Goal: Complete application form

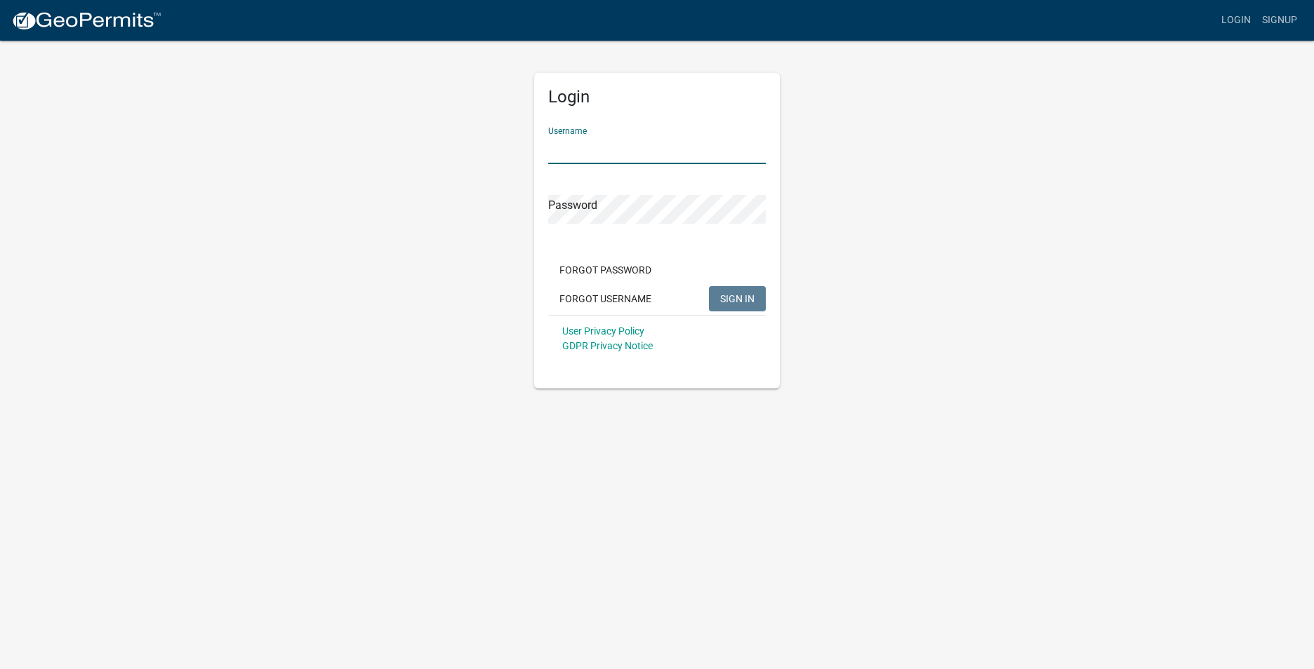
click at [582, 147] on input "Username" at bounding box center [657, 149] width 218 height 29
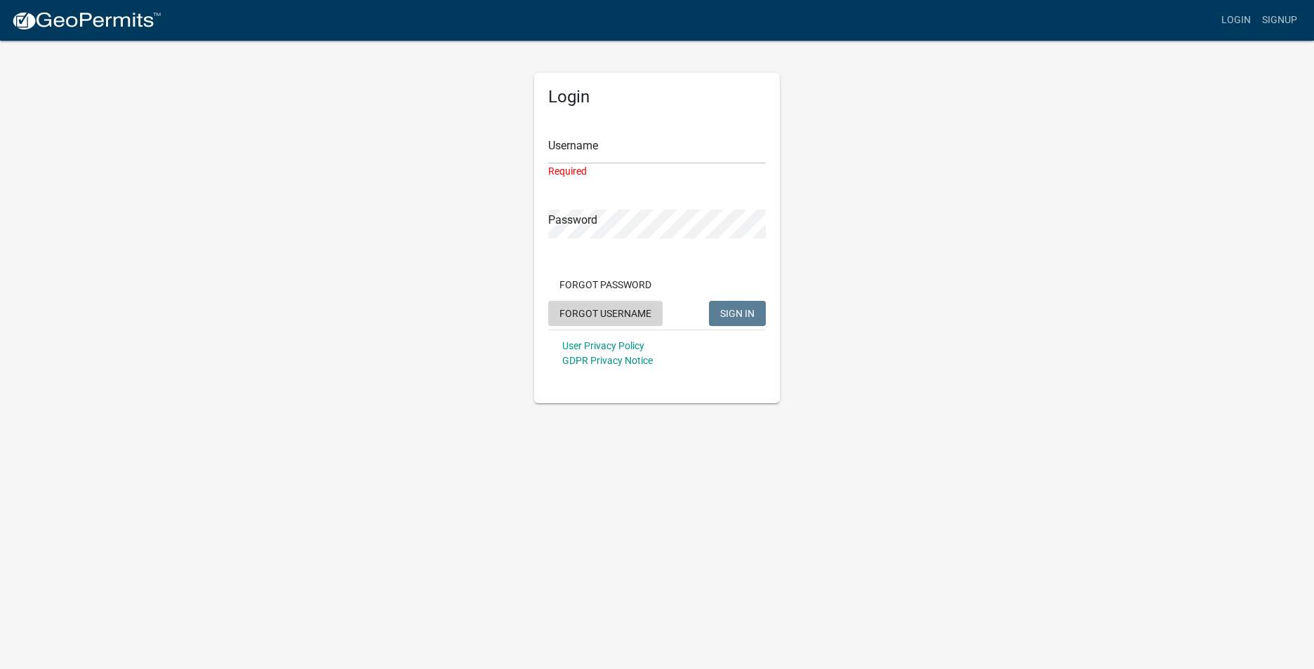
click at [644, 298] on div "Forgot Password Forgot Username SIGN IN" at bounding box center [657, 301] width 218 height 58
click at [580, 148] on input "Username" at bounding box center [657, 149] width 218 height 29
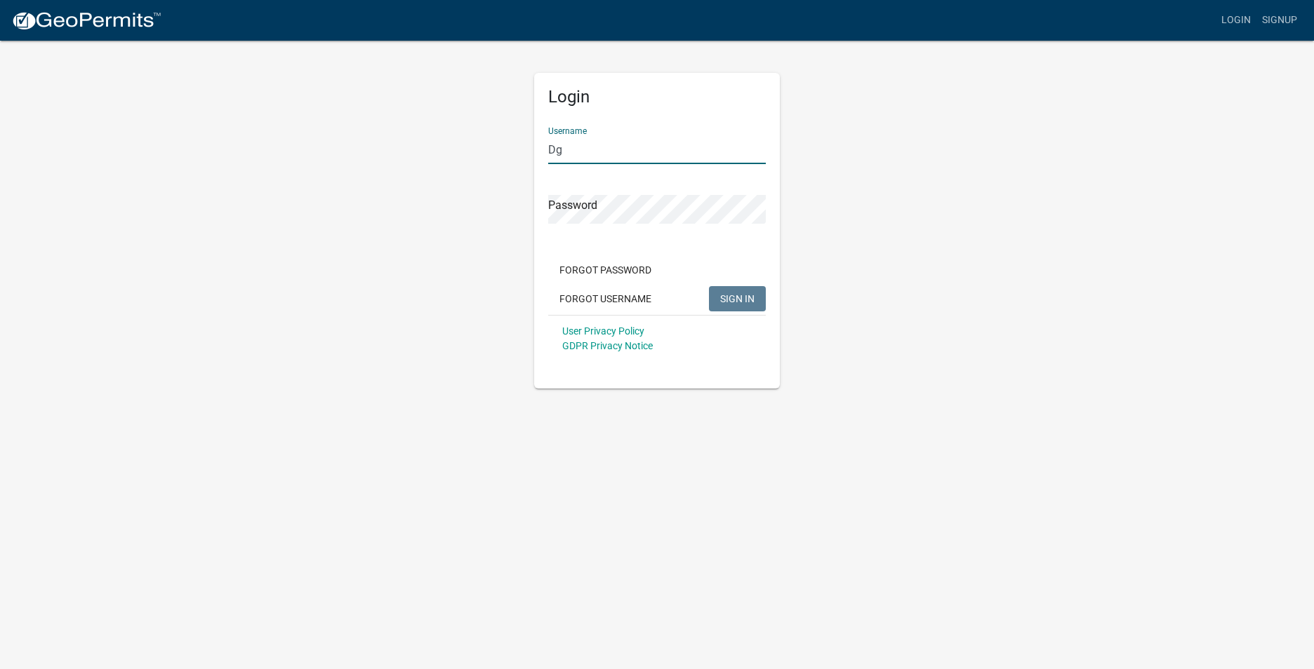
click at [556, 149] on input "Dg" at bounding box center [657, 149] width 218 height 29
type input "g"
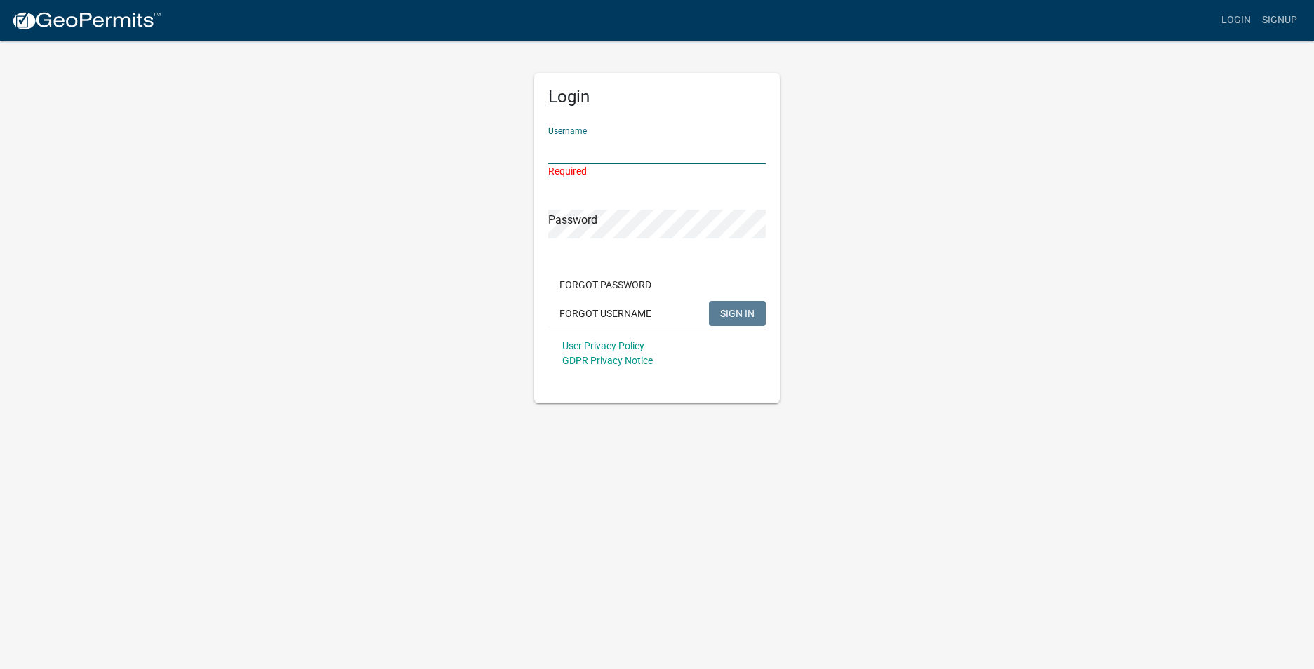
type input "g"
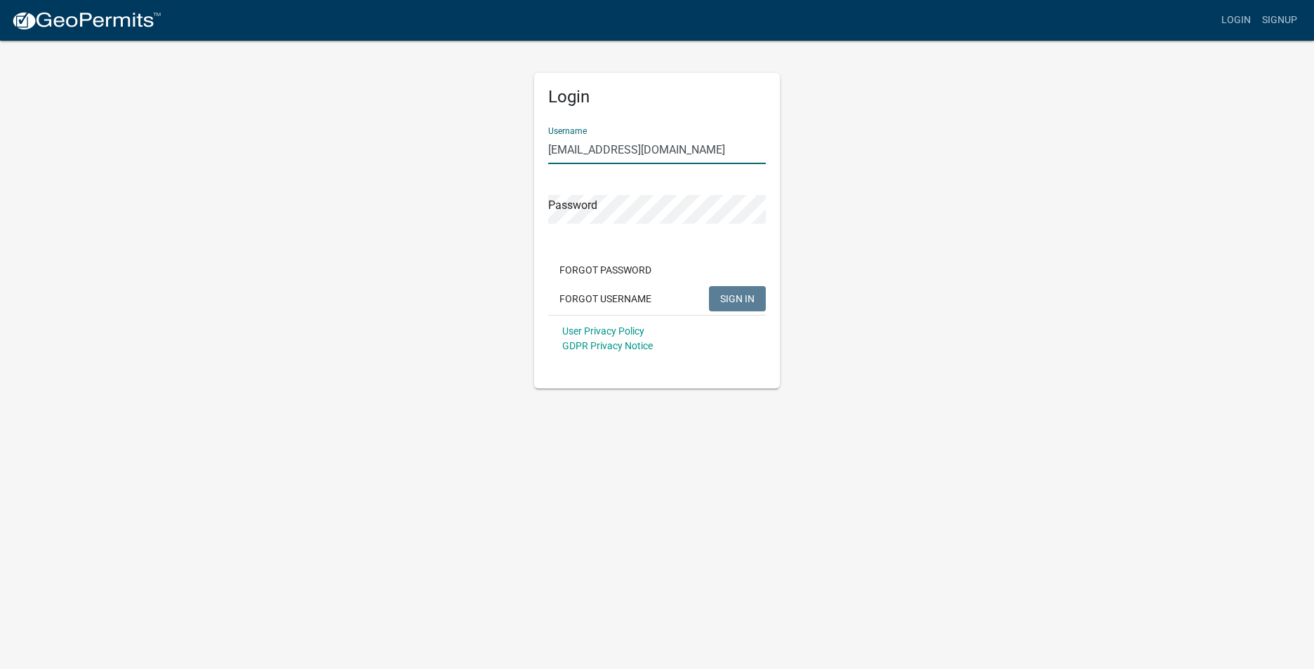
type input "[EMAIL_ADDRESS][DOMAIN_NAME]"
click at [728, 302] on span "SIGN IN" at bounding box center [737, 298] width 34 height 11
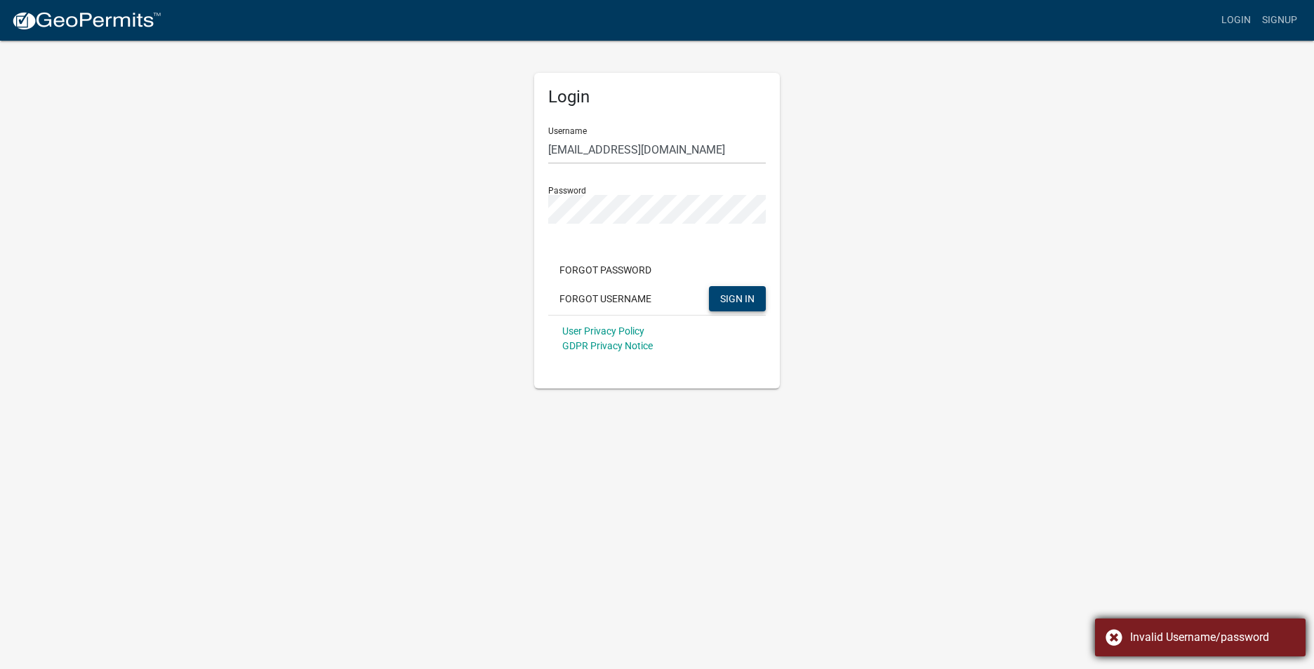
click at [1110, 640] on div "Invalid Username/password" at bounding box center [1200, 638] width 211 height 38
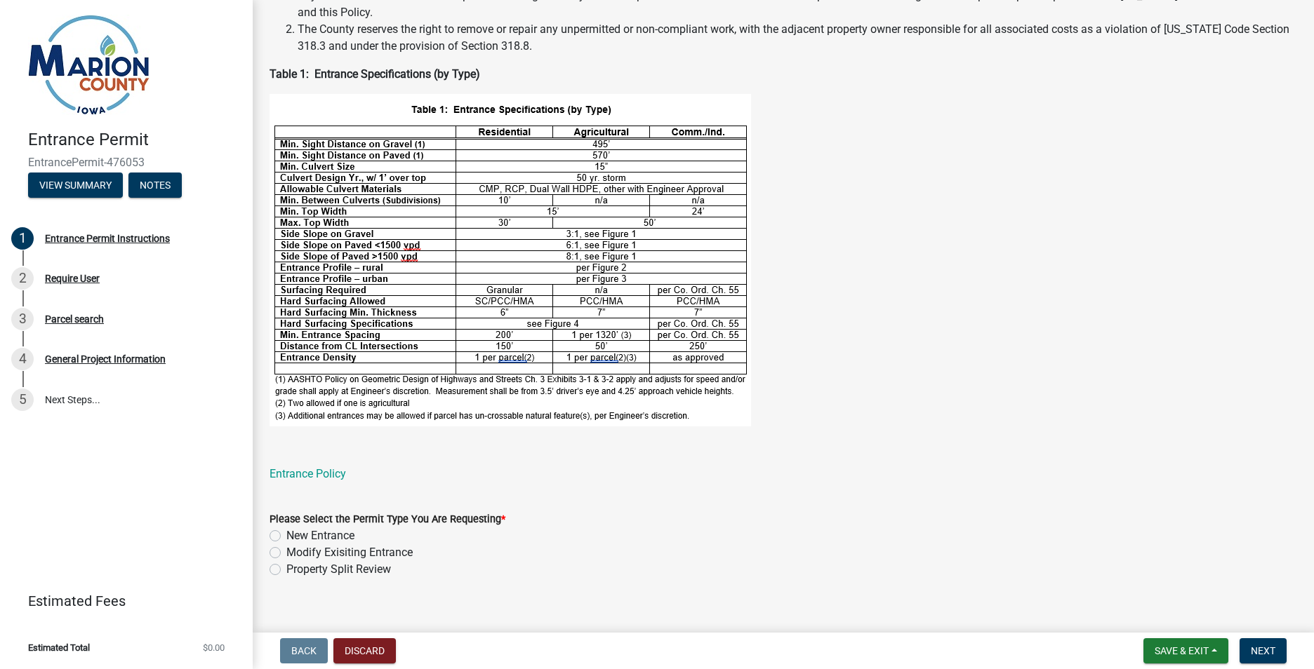
scroll to position [407, 0]
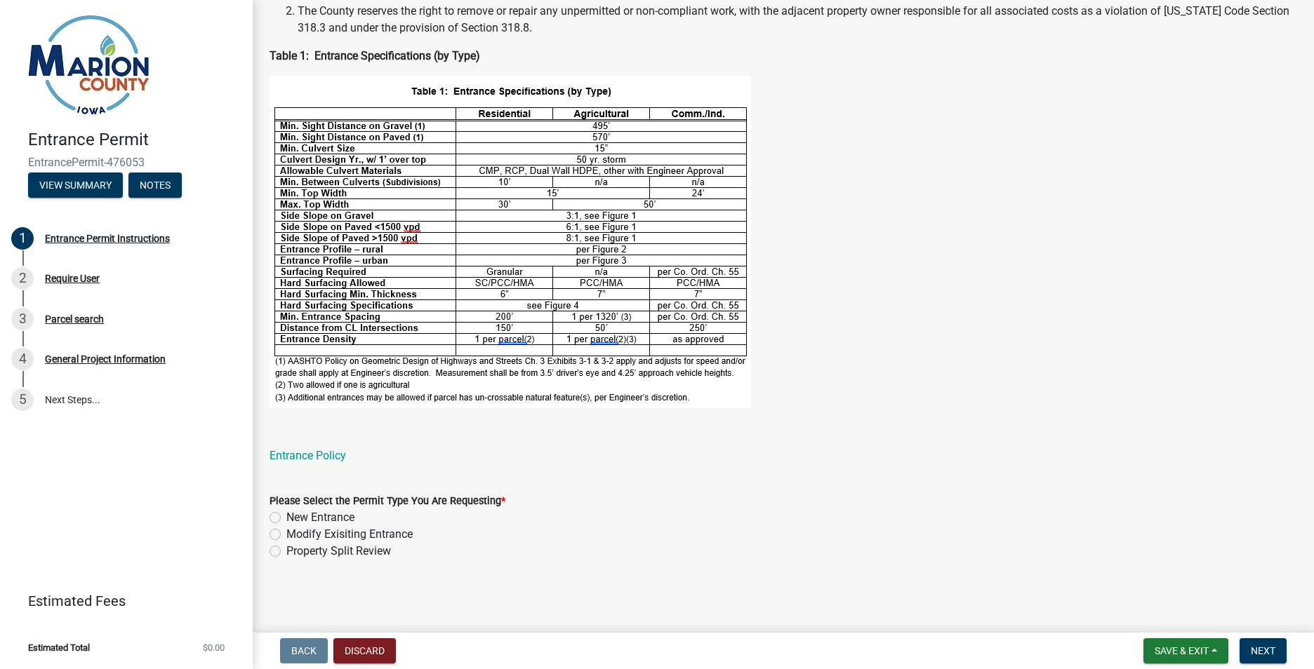
click at [286, 520] on label "New Entrance" at bounding box center [320, 517] width 68 height 17
click at [286, 519] on input "New Entrance" at bounding box center [290, 513] width 9 height 9
radio input "true"
click at [1260, 649] on span "Next" at bounding box center [1263, 651] width 25 height 11
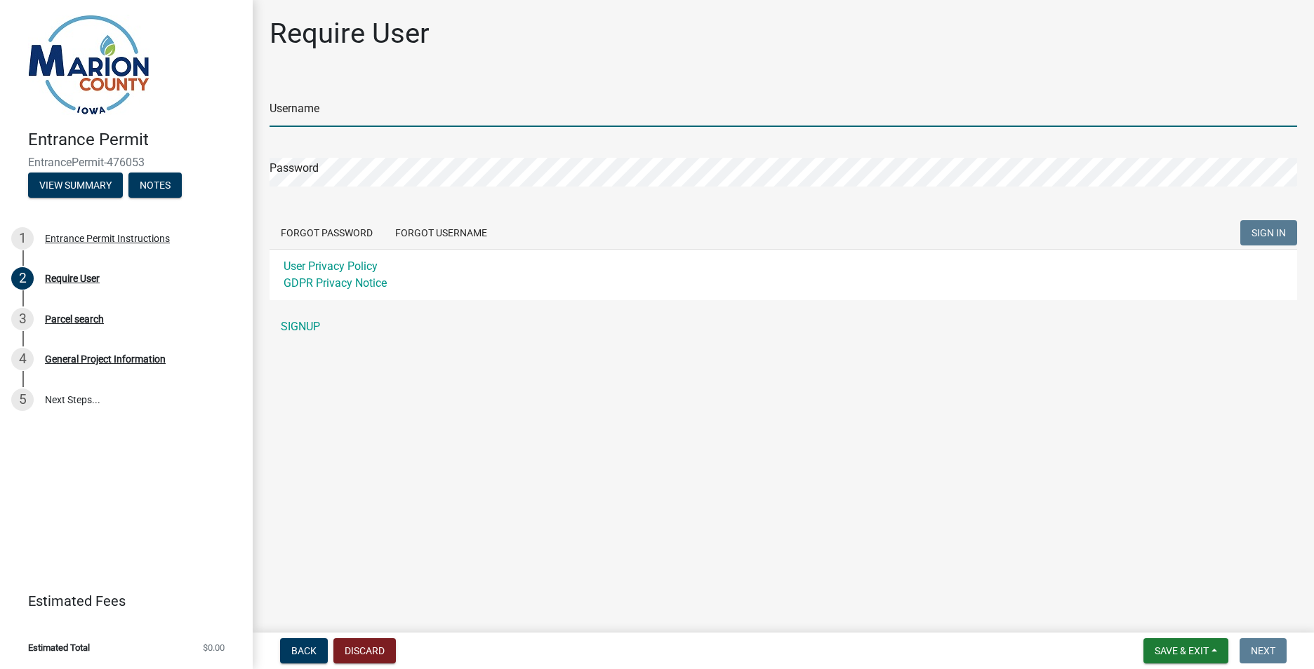
click at [300, 112] on input "Username" at bounding box center [782, 112] width 1027 height 29
type input "[EMAIL_ADDRESS][DOMAIN_NAME]"
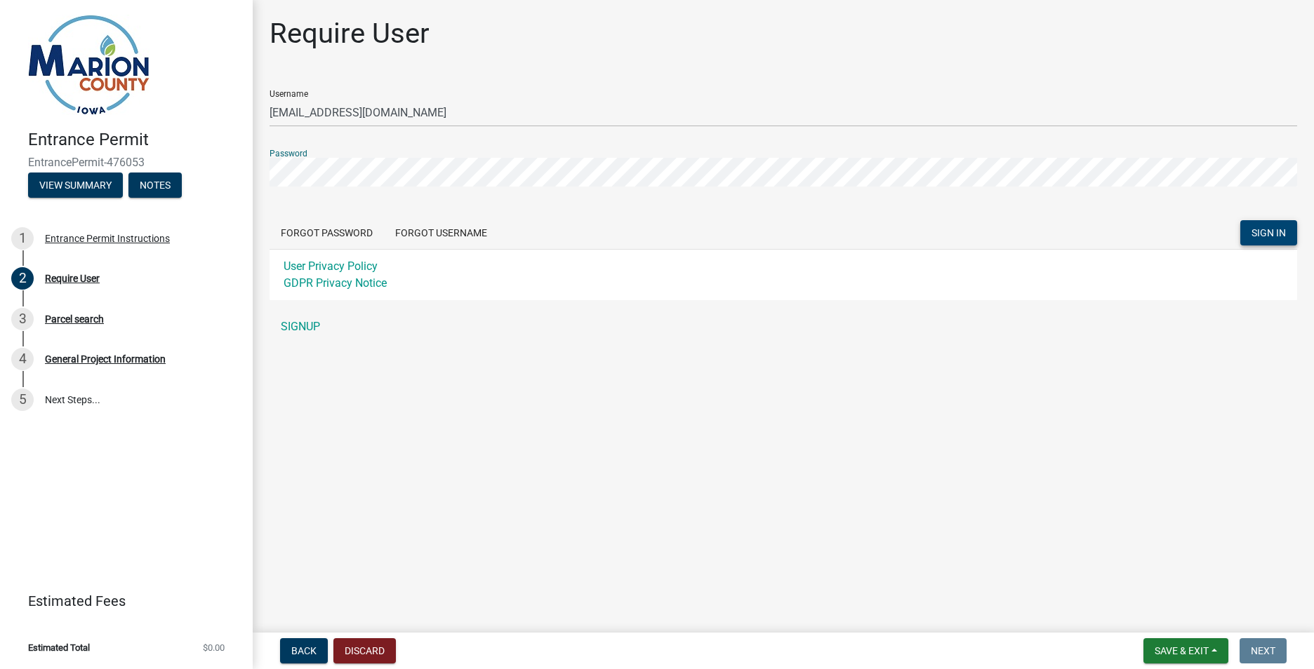
click at [1269, 236] on span "SIGN IN" at bounding box center [1268, 232] width 34 height 11
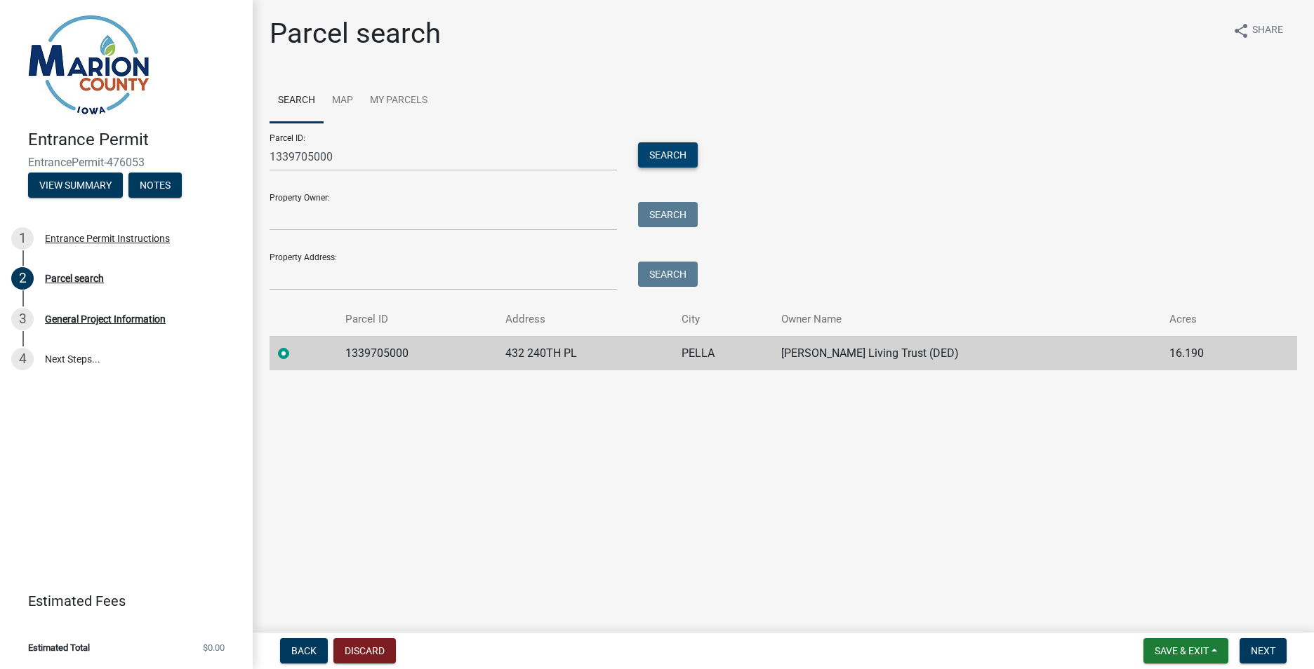
click at [662, 157] on button "Search" at bounding box center [668, 154] width 60 height 25
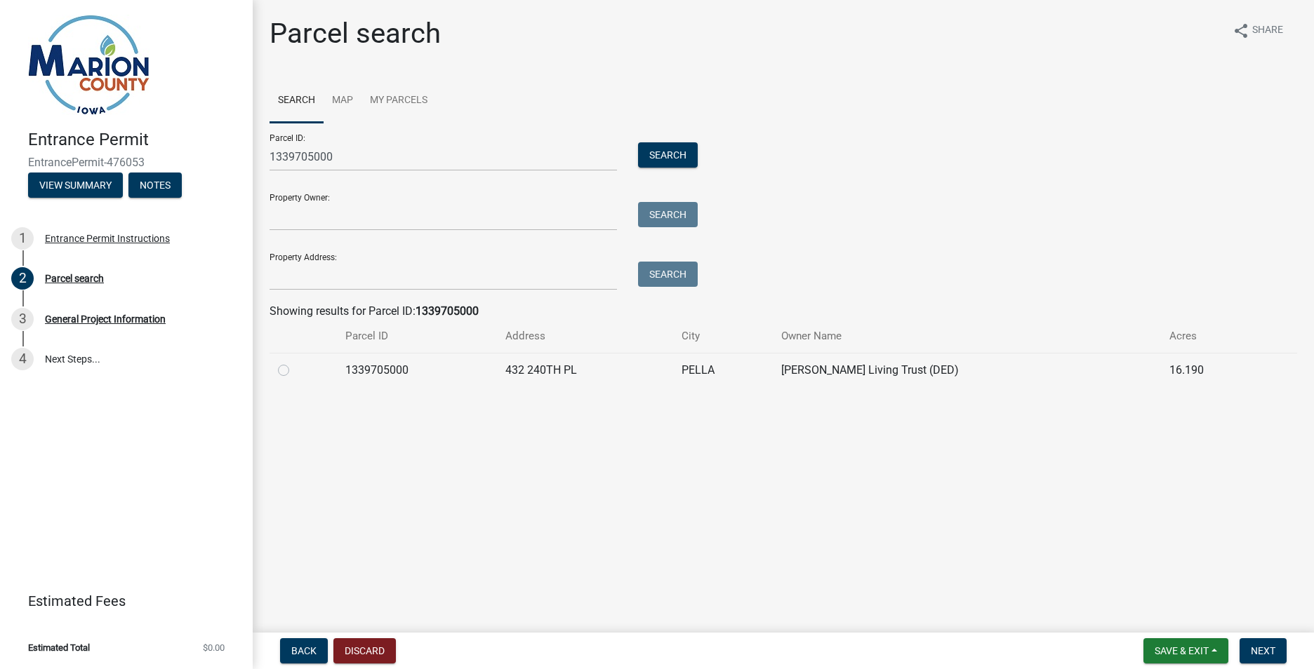
click at [295, 362] on label at bounding box center [295, 362] width 0 height 0
click at [295, 371] on input "radio" at bounding box center [299, 366] width 9 height 9
radio input "true"
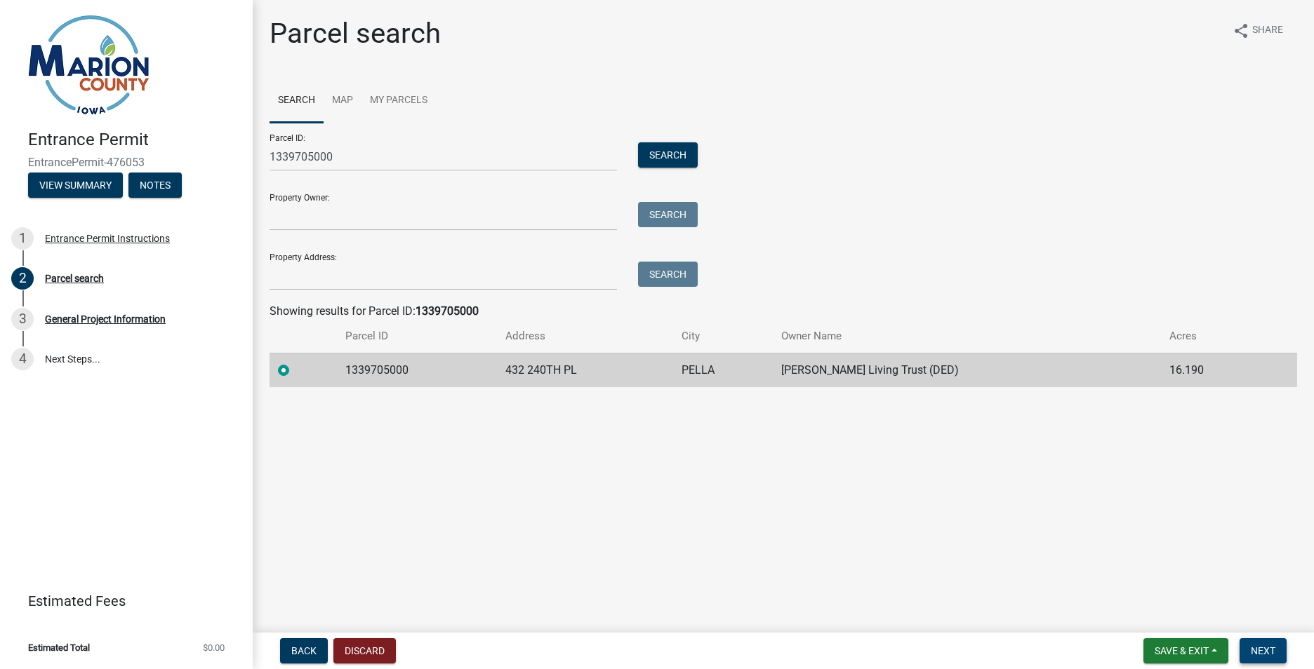
click at [1265, 654] on span "Next" at bounding box center [1263, 651] width 25 height 11
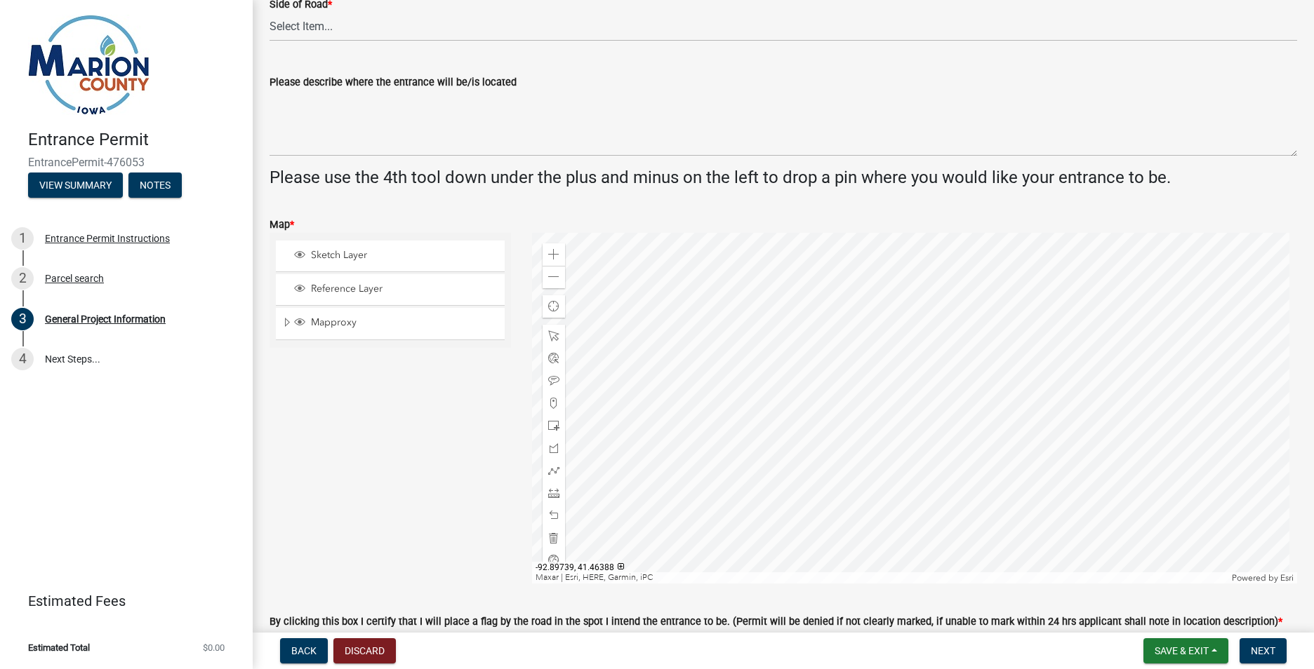
scroll to position [421, 0]
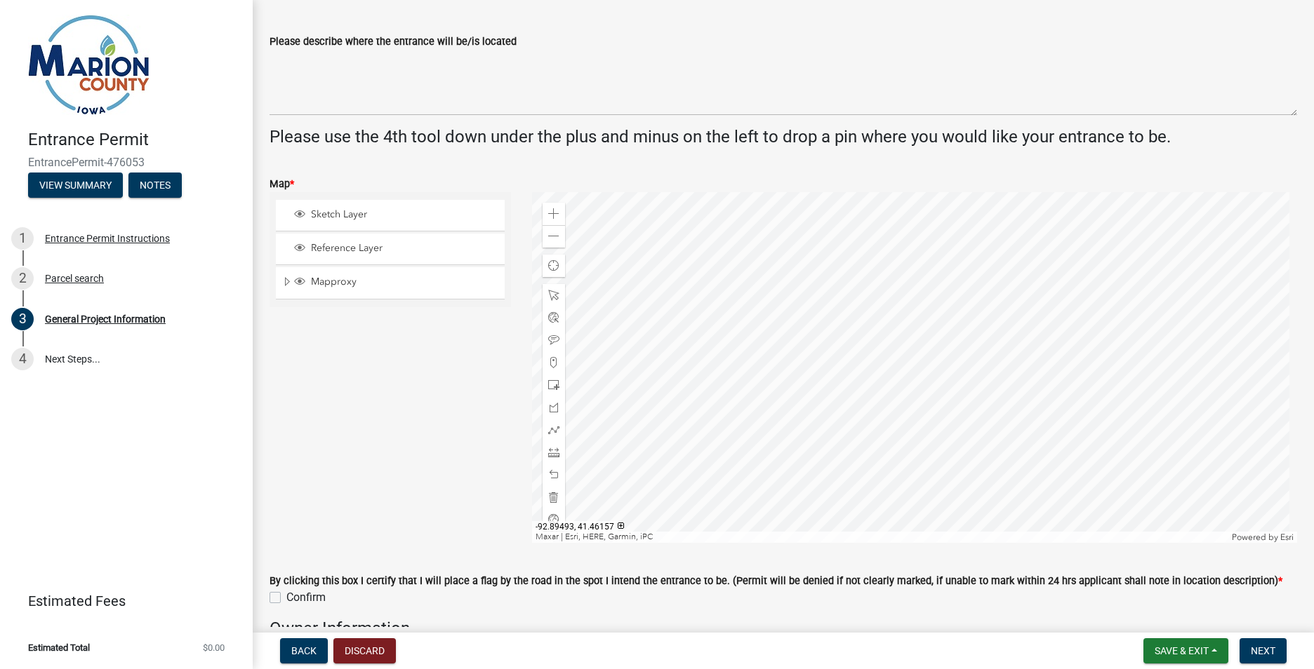
click at [813, 359] on div at bounding box center [915, 367] width 766 height 351
click at [549, 361] on span at bounding box center [553, 362] width 11 height 11
click at [806, 329] on div at bounding box center [915, 367] width 766 height 351
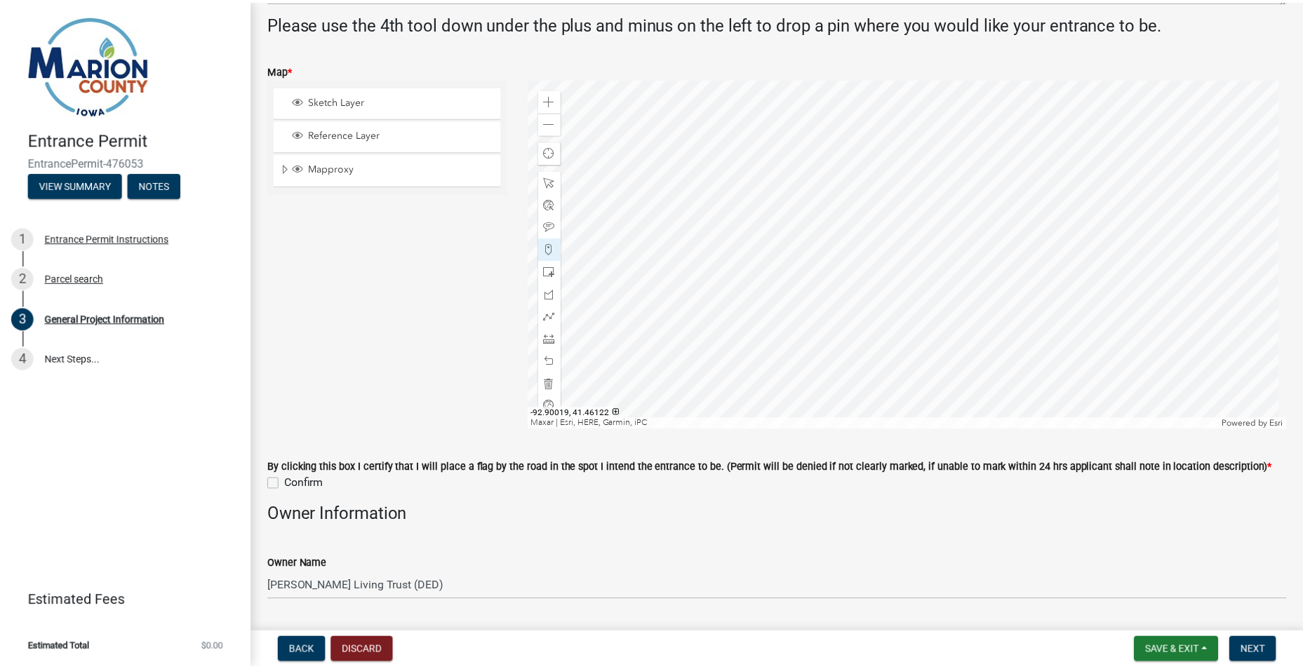
scroll to position [561, 0]
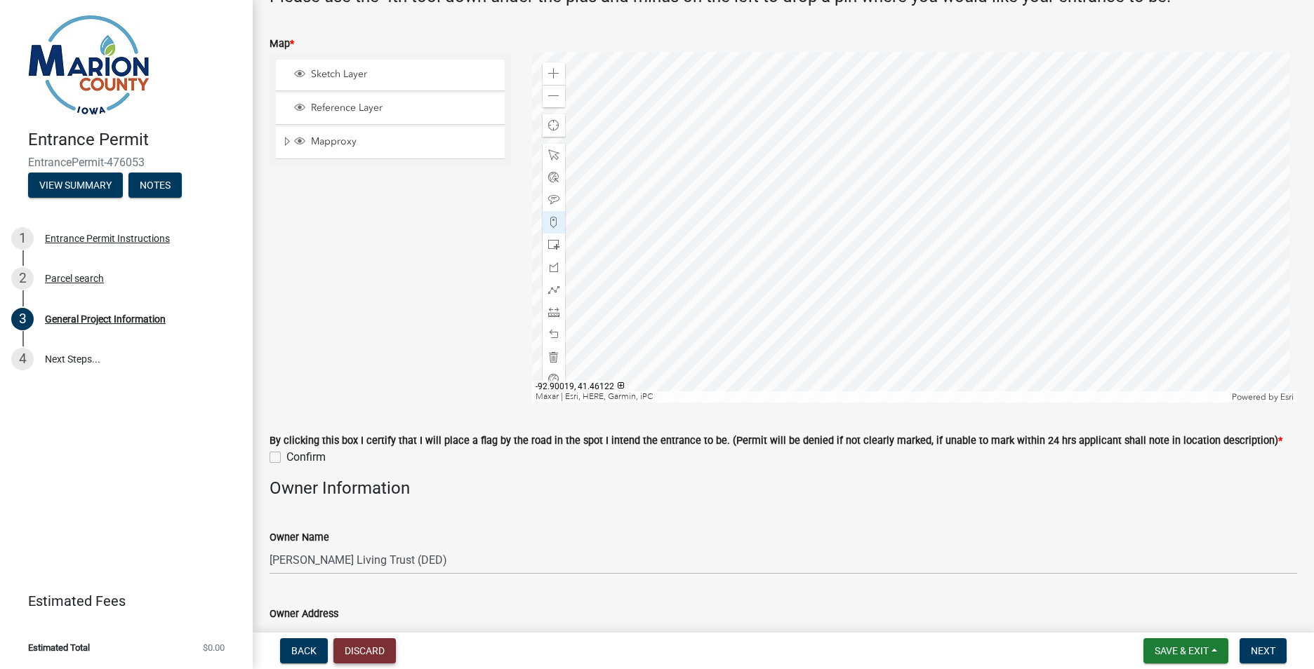
click at [374, 651] on button "Discard" at bounding box center [364, 651] width 62 height 25
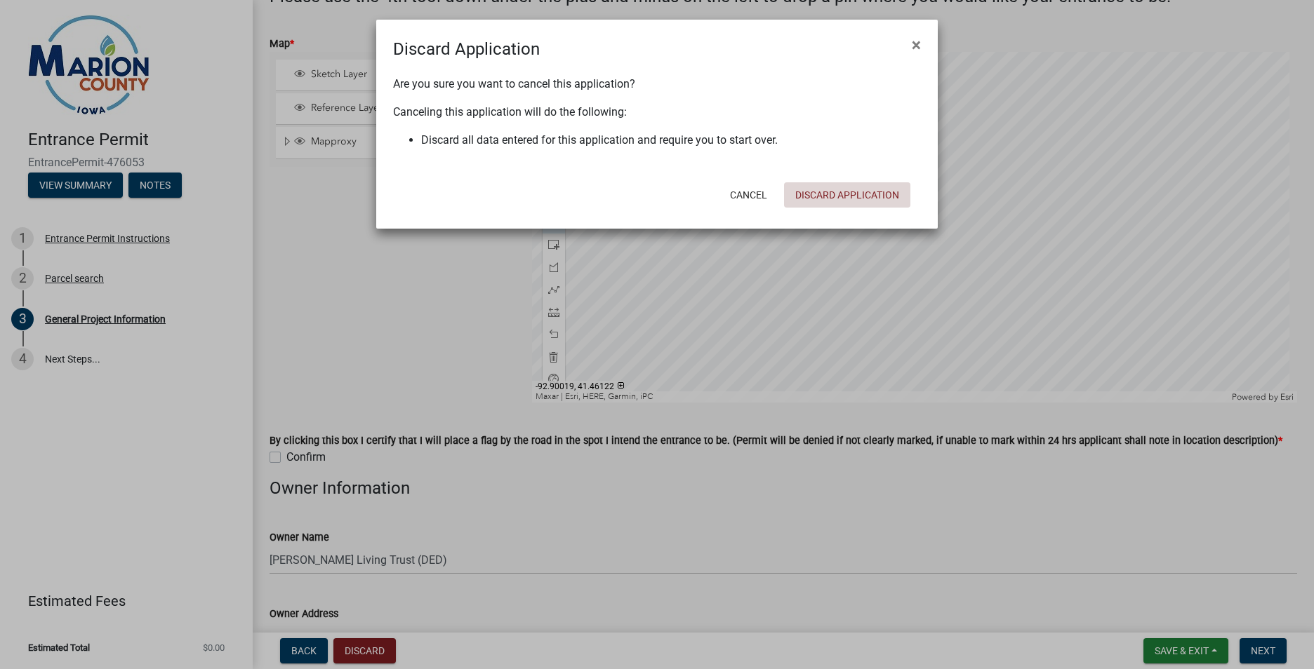
click at [869, 195] on button "Discard Application" at bounding box center [847, 194] width 126 height 25
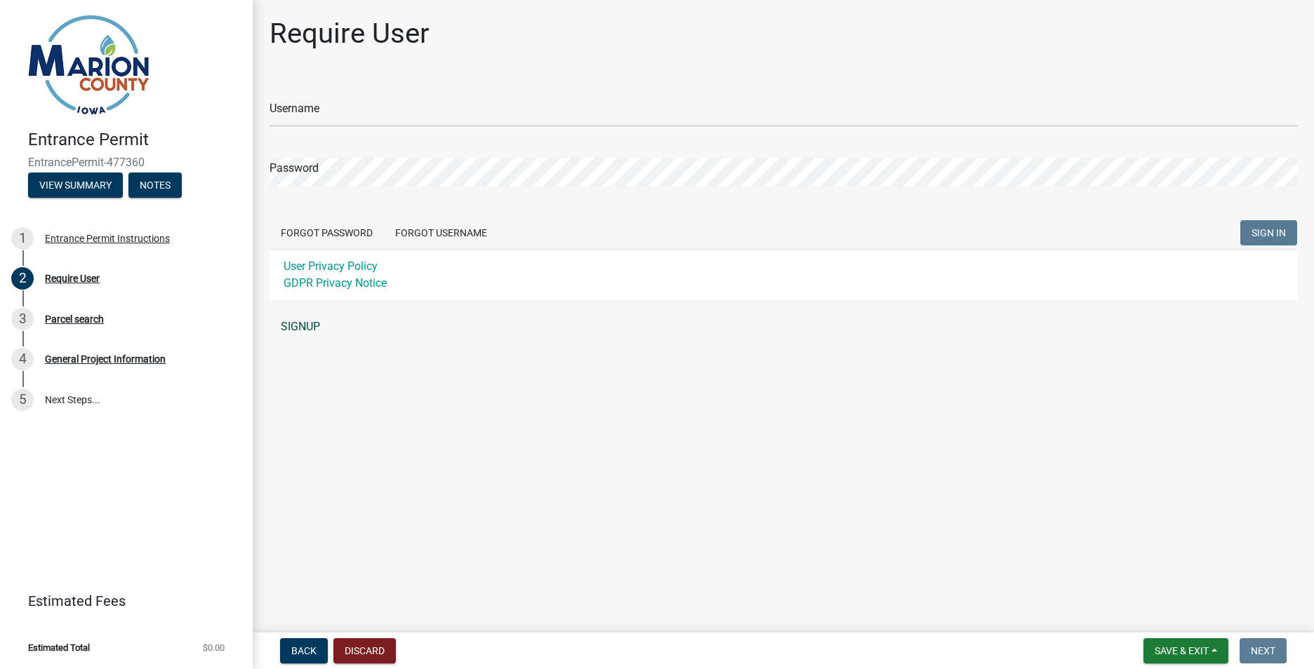
click at [306, 329] on link "SIGNUP" at bounding box center [782, 327] width 1027 height 28
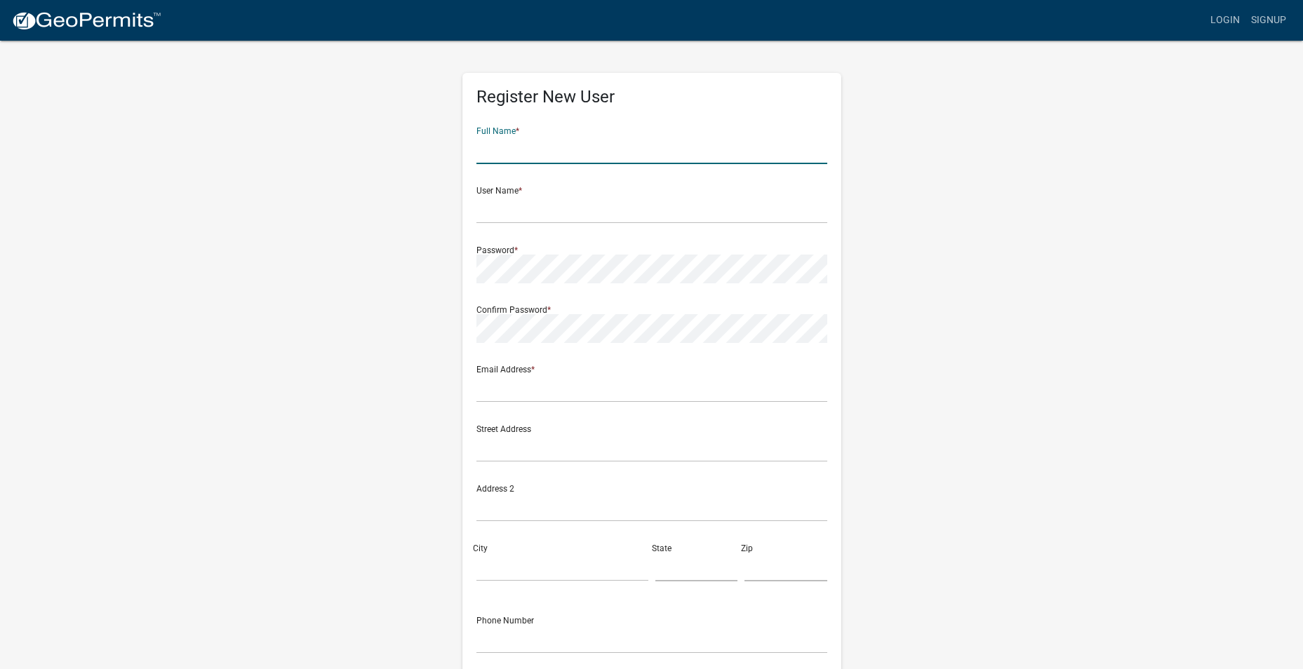
click at [512, 144] on input "text" at bounding box center [652, 149] width 351 height 29
type input "Dennis Waits"
type input "[EMAIL_ADDRESS][DOMAIN_NAME]"
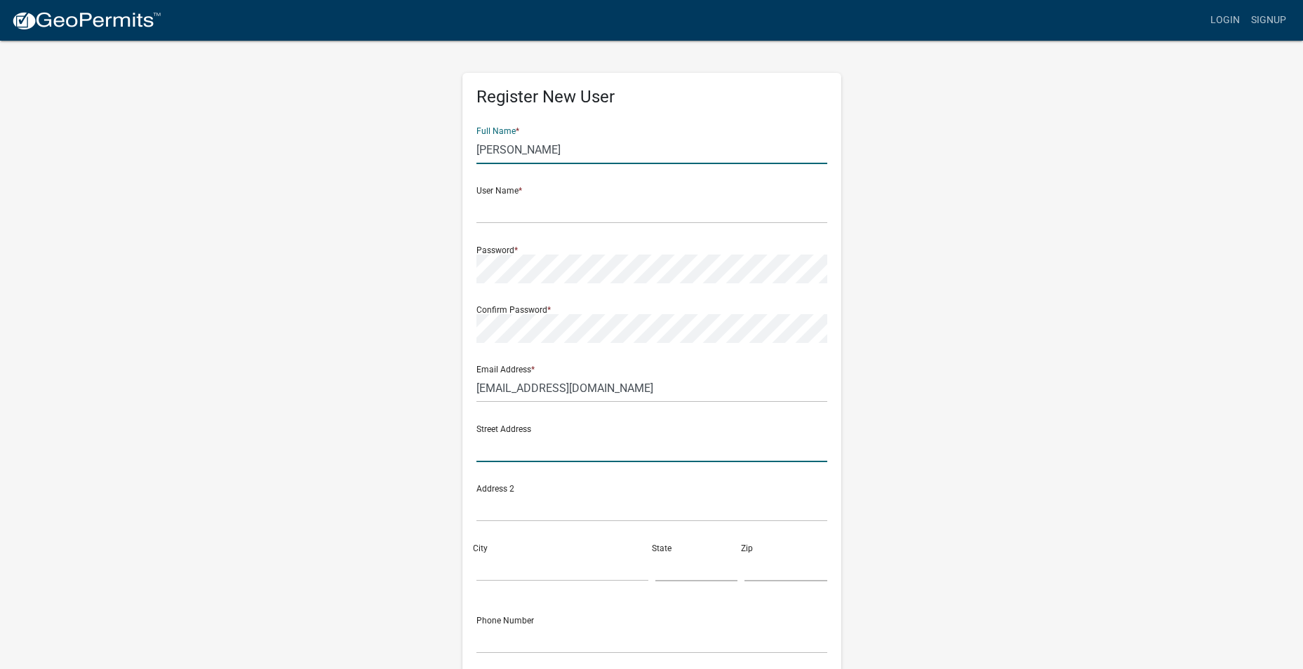
type input "1405 West 2nd Street"
type input "Pella"
type input "IA"
type input "50219"
type input "6417800983"
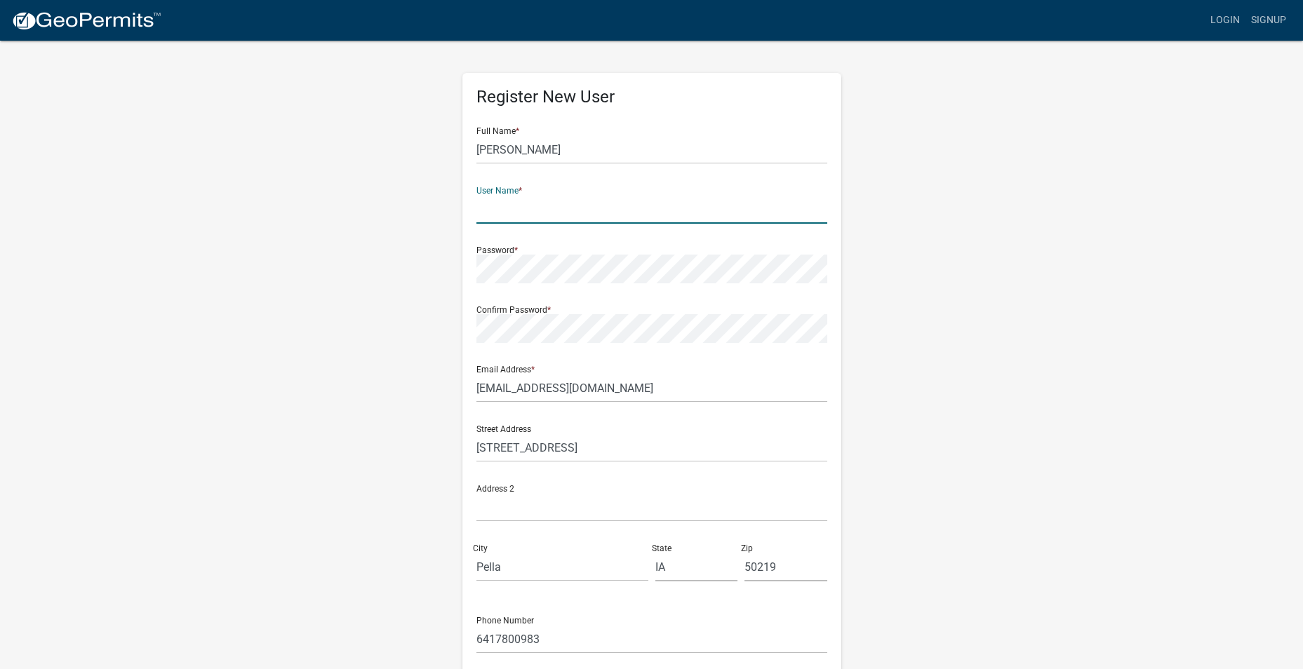
click at [505, 214] on input "text" at bounding box center [652, 209] width 351 height 29
type input "[EMAIL_ADDRESS][DOMAIN_NAME]"
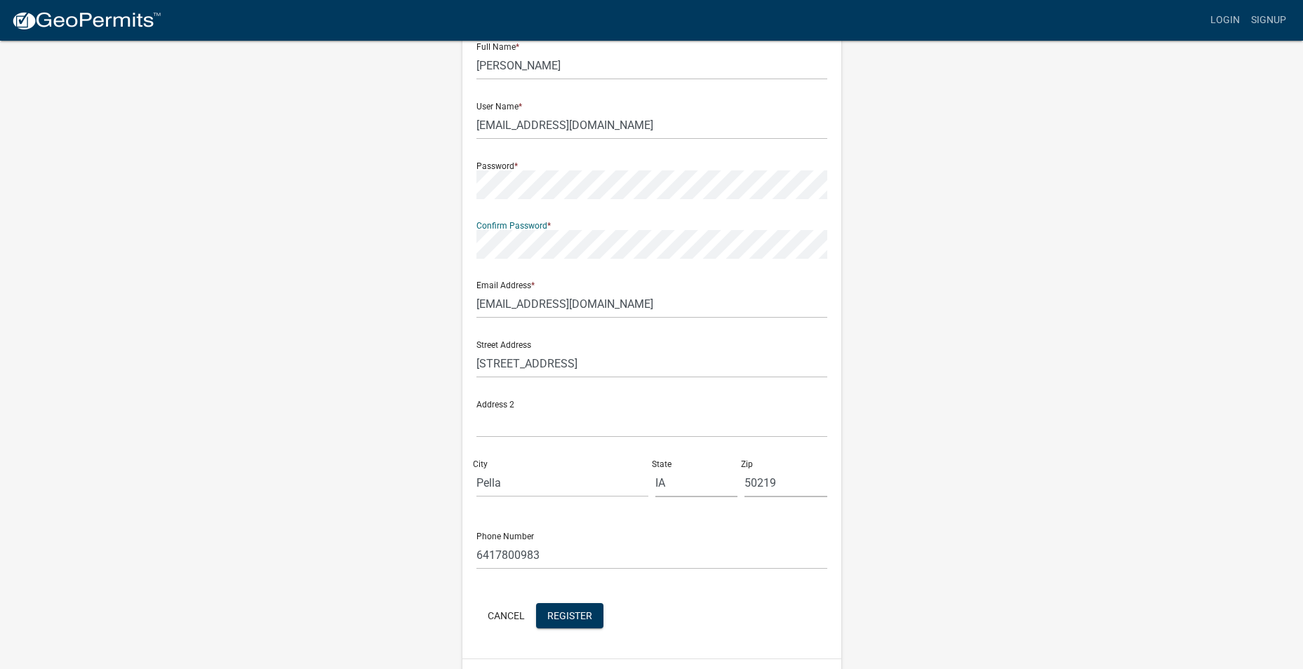
scroll to position [121, 0]
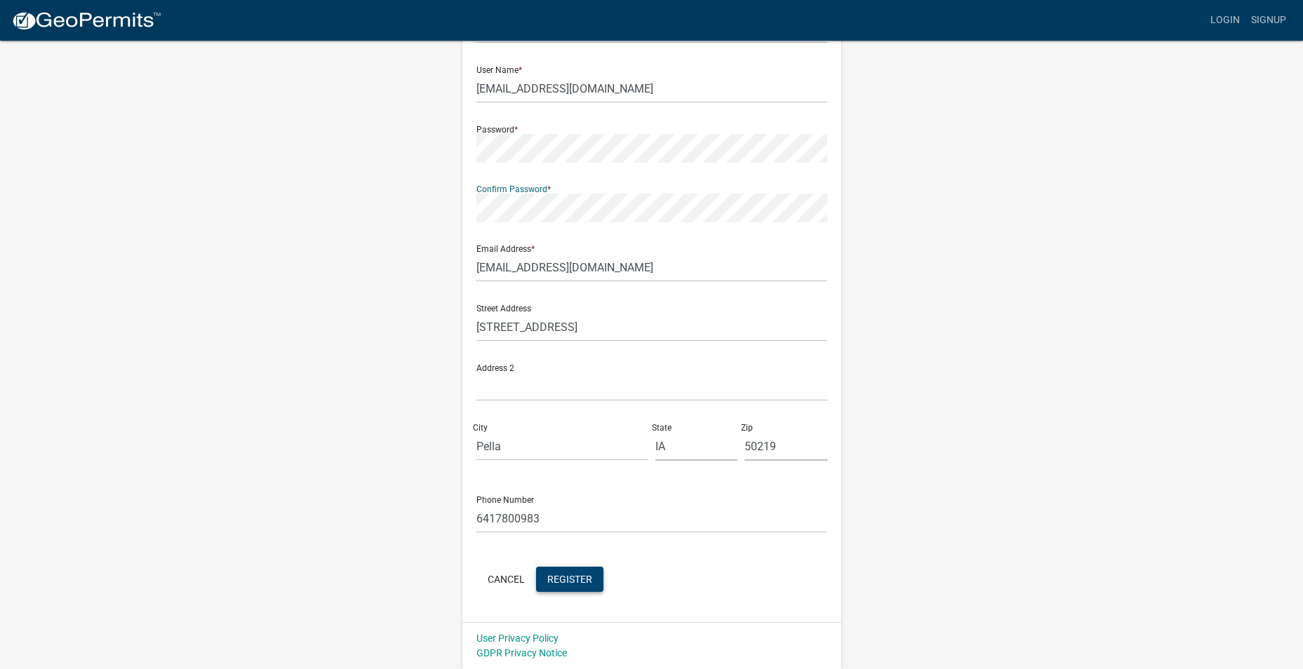
click at [565, 576] on span "Register" at bounding box center [569, 578] width 45 height 11
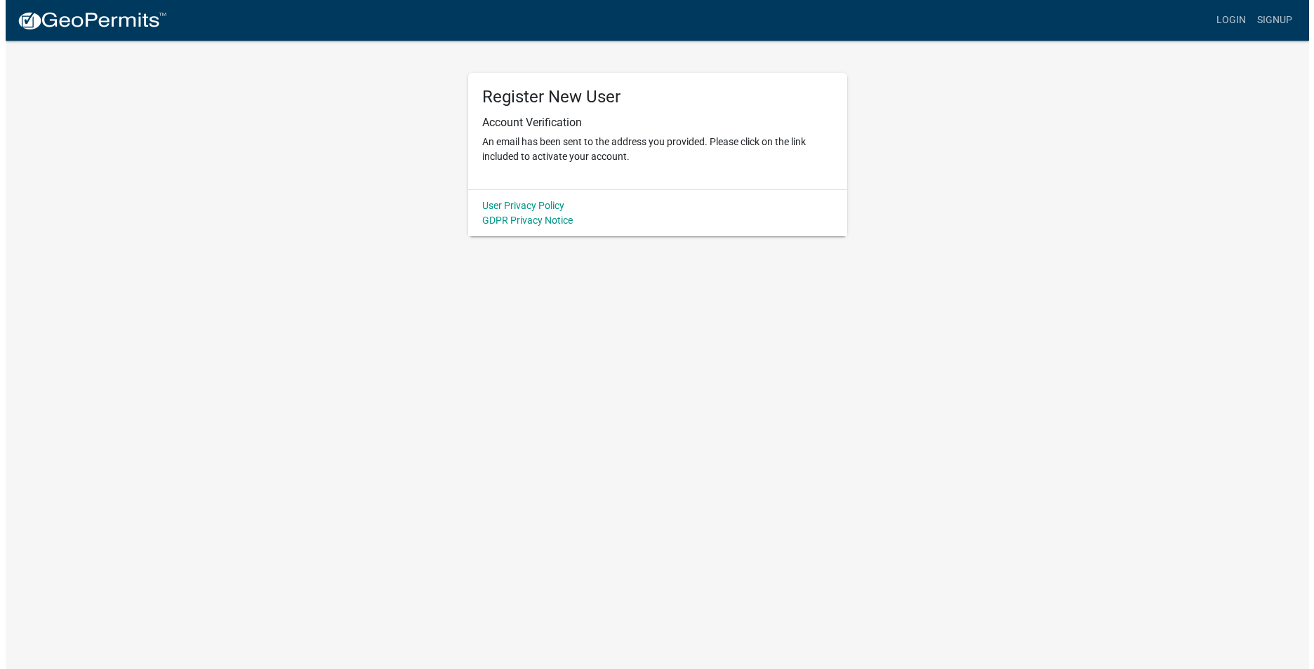
scroll to position [0, 0]
